Goal: Information Seeking & Learning: Learn about a topic

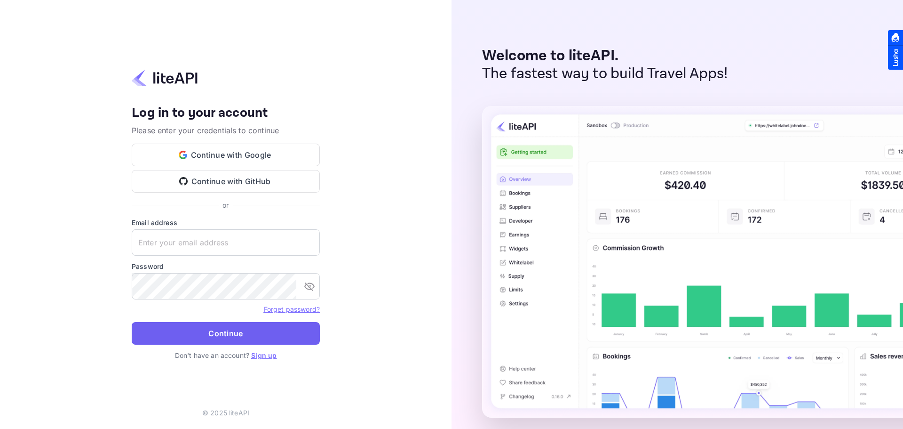
type input "[PERSON_NAME][EMAIL_ADDRESS][DOMAIN_NAME]"
click at [283, 334] on button "Continue" at bounding box center [226, 333] width 188 height 23
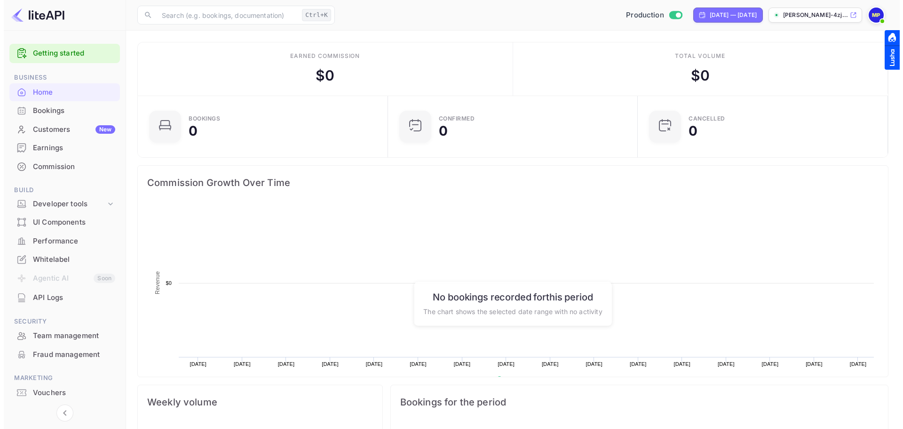
scroll to position [8, 8]
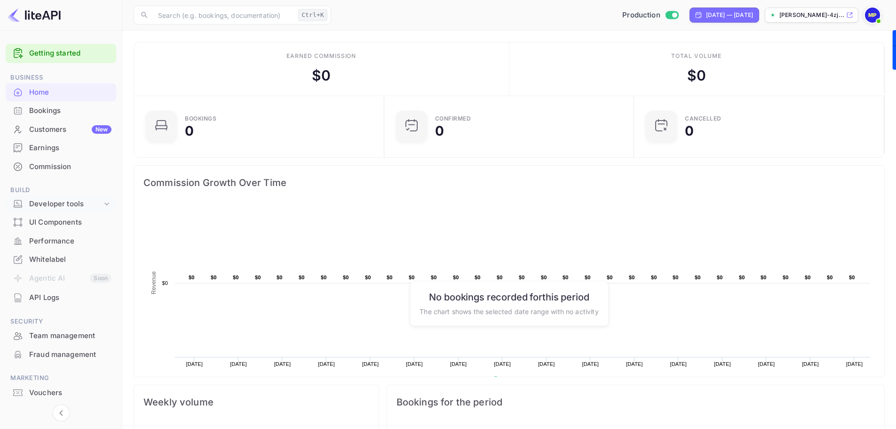
click at [101, 205] on div "Developer tools" at bounding box center [65, 204] width 73 height 11
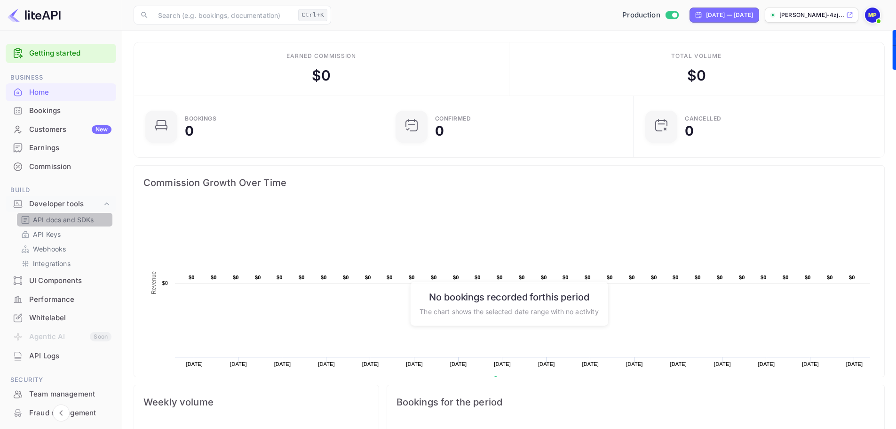
click at [50, 218] on p "API docs and SDKs" at bounding box center [63, 220] width 61 height 10
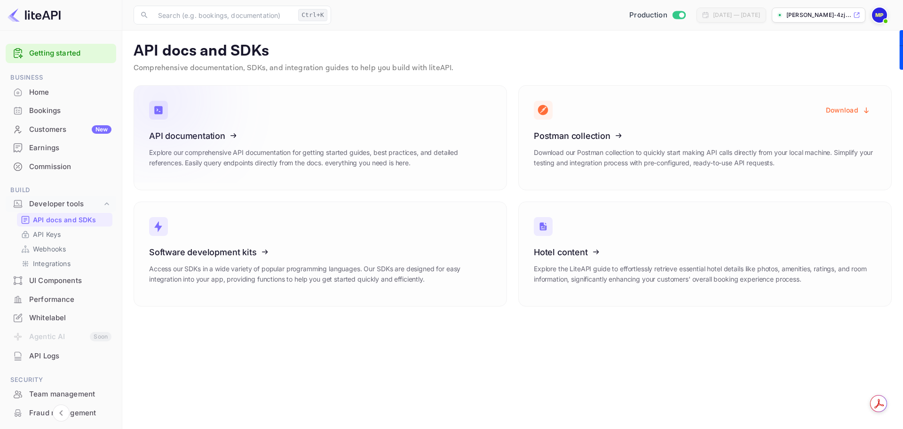
click at [250, 132] on icon at bounding box center [207, 134] width 146 height 97
